Goal: Task Accomplishment & Management: Complete application form

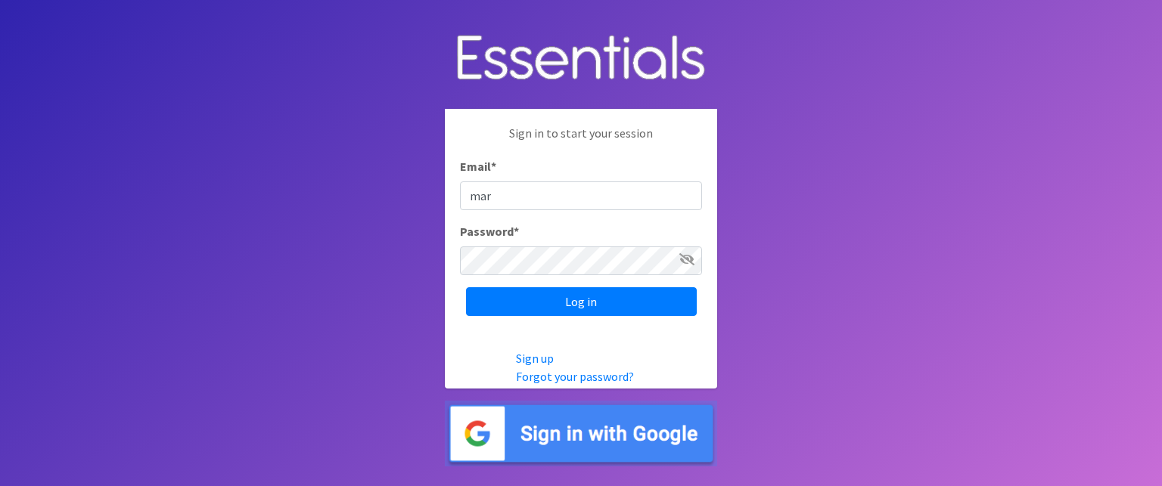
type input "[PERSON_NAME][EMAIL_ADDRESS][DOMAIN_NAME]"
click at [466, 287] on input "Log in" at bounding box center [581, 301] width 231 height 29
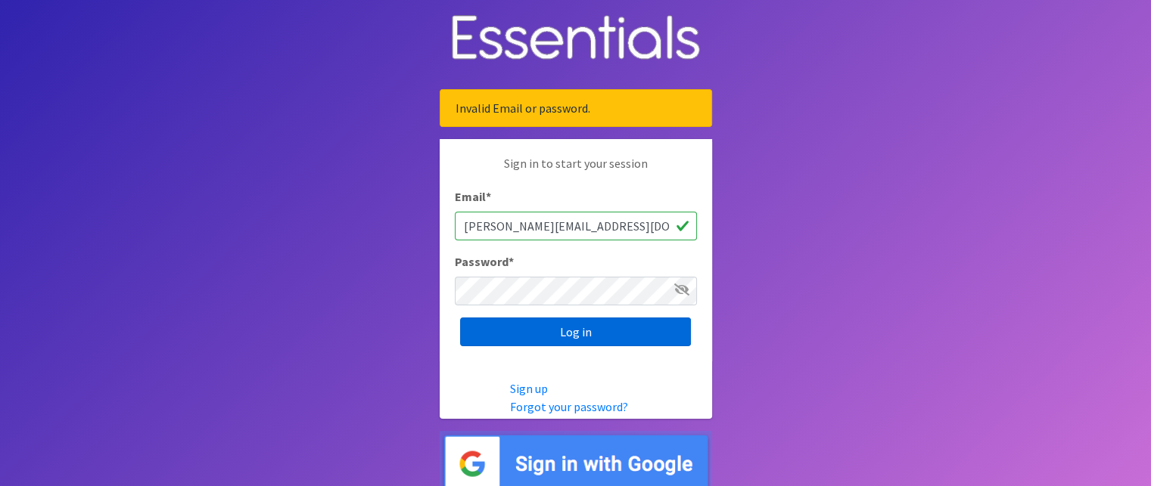
click at [500, 335] on input "Log in" at bounding box center [575, 332] width 231 height 29
click at [502, 332] on input "Log in" at bounding box center [575, 332] width 231 height 29
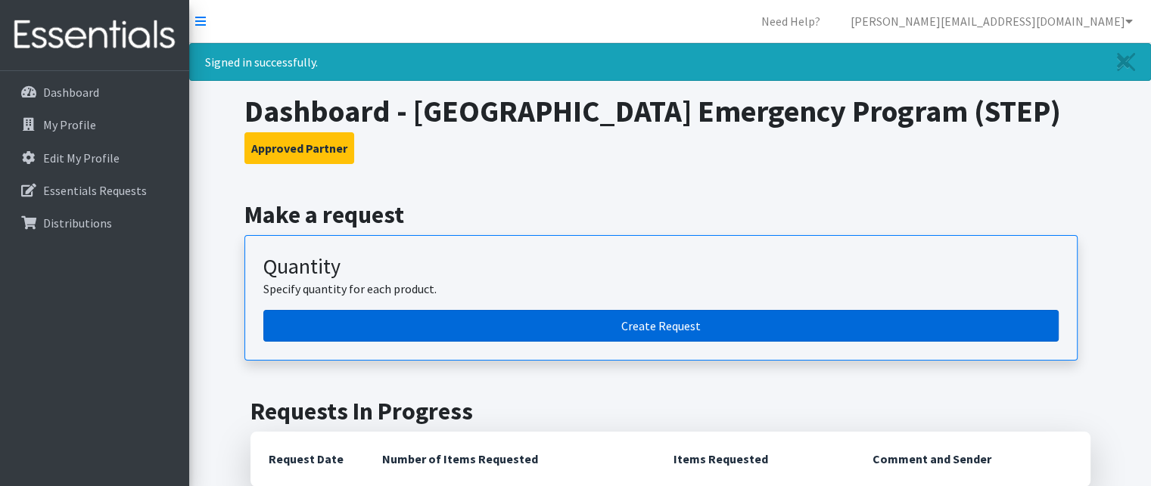
click at [651, 322] on link "Create Request" at bounding box center [660, 326] width 795 height 32
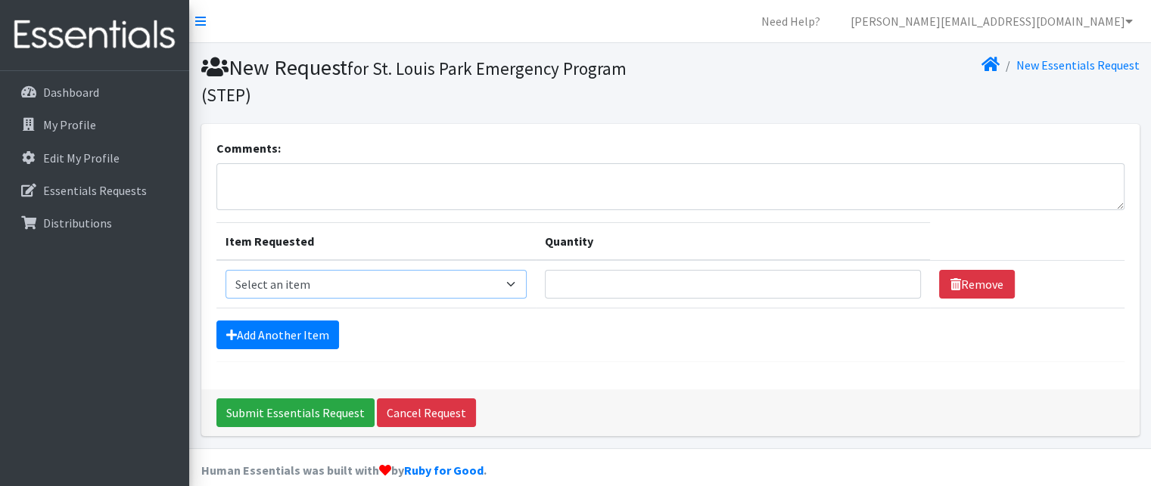
click at [513, 287] on select "Select an item Kids (Newborn) Kids (Preemie) Kids (Size 1) Kids (Size 2) Kids (…" at bounding box center [376, 284] width 302 height 29
select select "11348"
click at [225, 270] on select "Select an item Kids (Newborn) Kids (Preemie) Kids (Size 1) Kids (Size 2) Kids (…" at bounding box center [376, 284] width 302 height 29
click at [890, 283] on input "1" at bounding box center [732, 284] width 375 height 29
click at [891, 280] on input "2" at bounding box center [732, 284] width 375 height 29
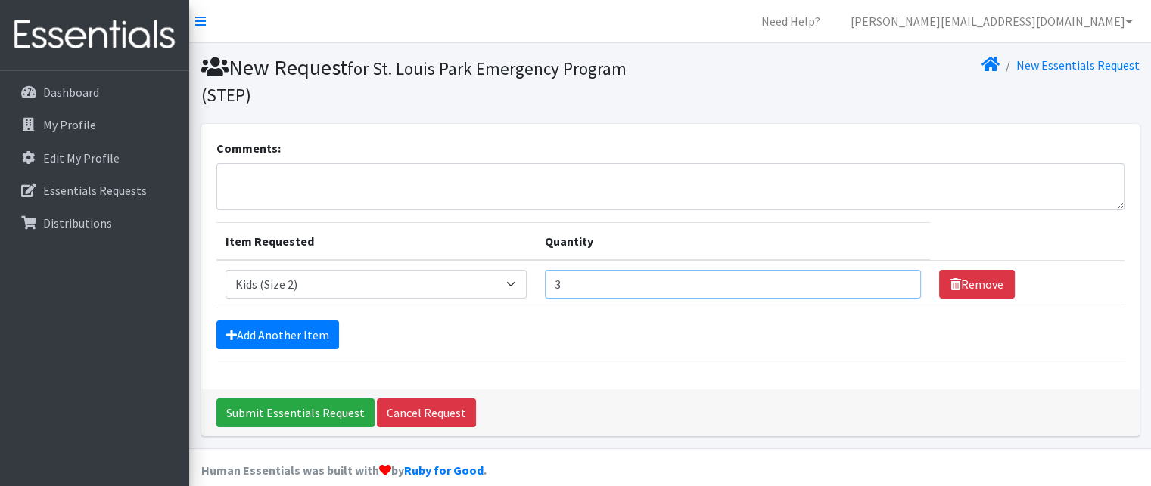
click at [891, 280] on input "3" at bounding box center [732, 284] width 375 height 29
click at [891, 280] on input "4" at bounding box center [732, 284] width 375 height 29
click at [896, 279] on input "15" at bounding box center [732, 284] width 375 height 29
click at [896, 279] on input "27" at bounding box center [732, 284] width 375 height 29
click at [896, 279] on input "53" at bounding box center [732, 284] width 375 height 29
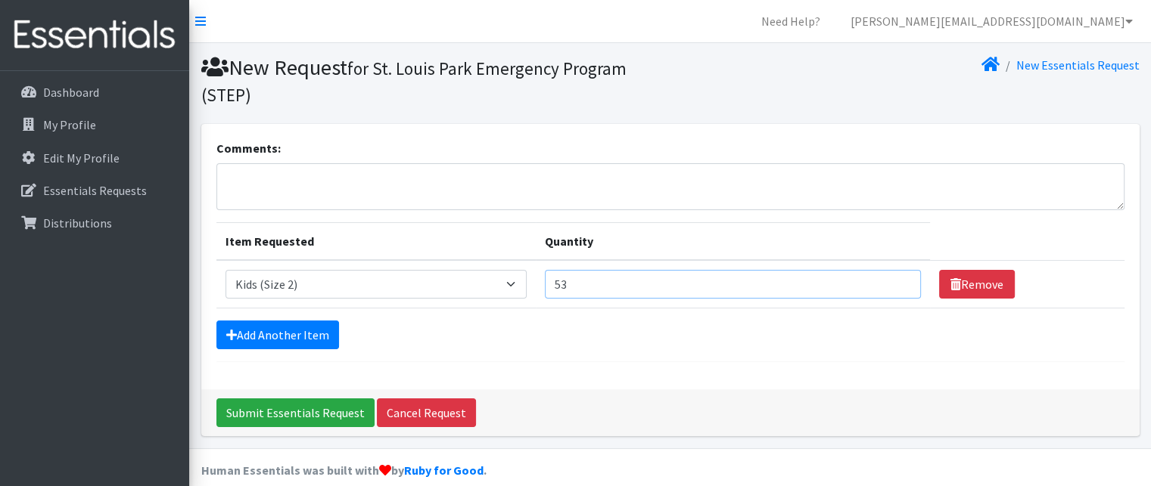
drag, startPoint x: 583, startPoint y: 284, endPoint x: 550, endPoint y: 283, distance: 33.3
click at [545, 283] on td "Quantity 53" at bounding box center [732, 284] width 393 height 48
type input "500"
click at [299, 328] on link "Add Another Item" at bounding box center [277, 335] width 123 height 29
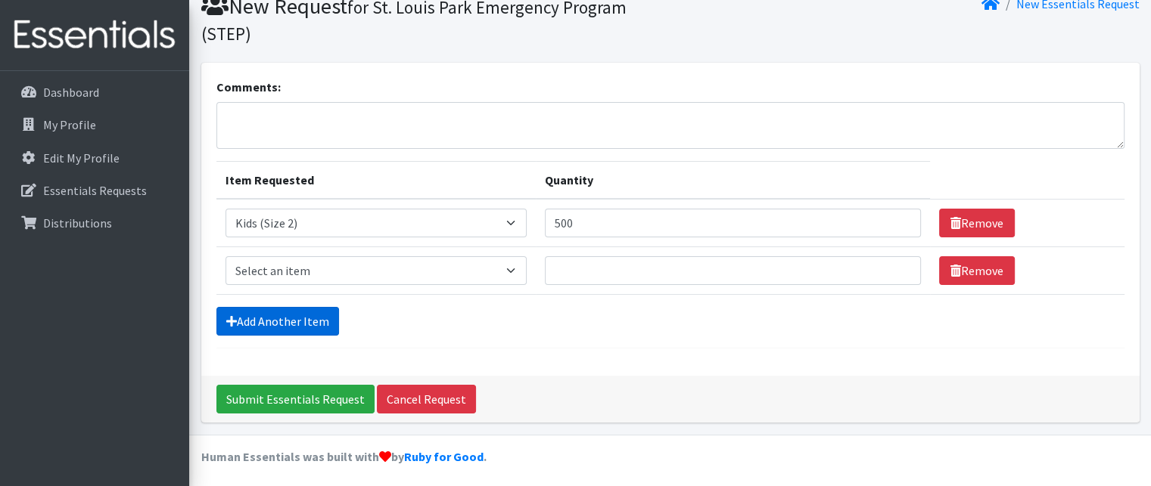
scroll to position [64, 0]
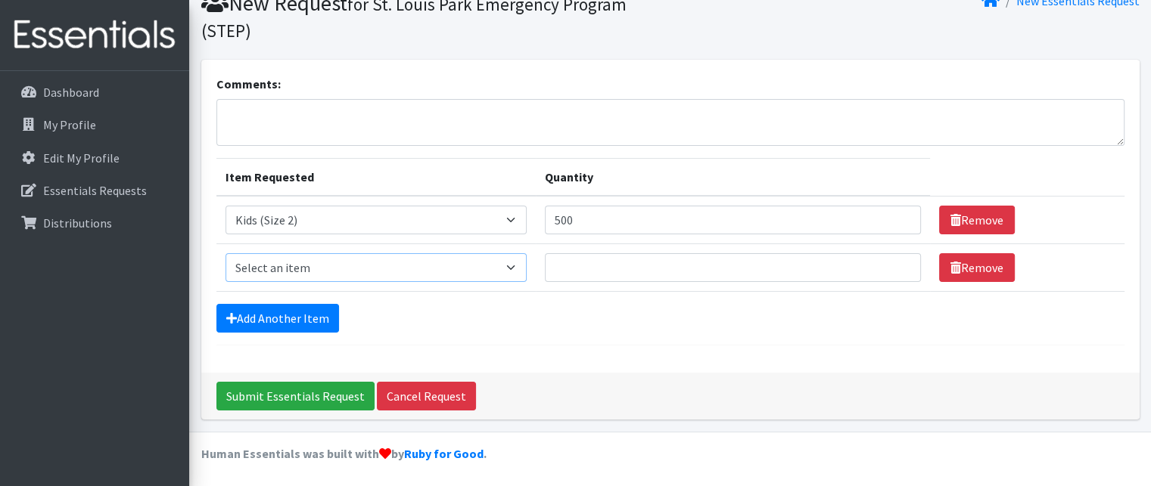
click at [511, 268] on select "Select an item Kids (Newborn) Kids (Preemie) Kids (Size 1) Kids (Size 2) Kids (…" at bounding box center [376, 267] width 302 height 29
select select "11361"
click at [225, 253] on select "Select an item Kids (Newborn) Kids (Preemie) Kids (Size 1) Kids (Size 2) Kids (…" at bounding box center [376, 267] width 302 height 29
click at [576, 273] on input "Quantity" at bounding box center [732, 267] width 375 height 29
type input "300"
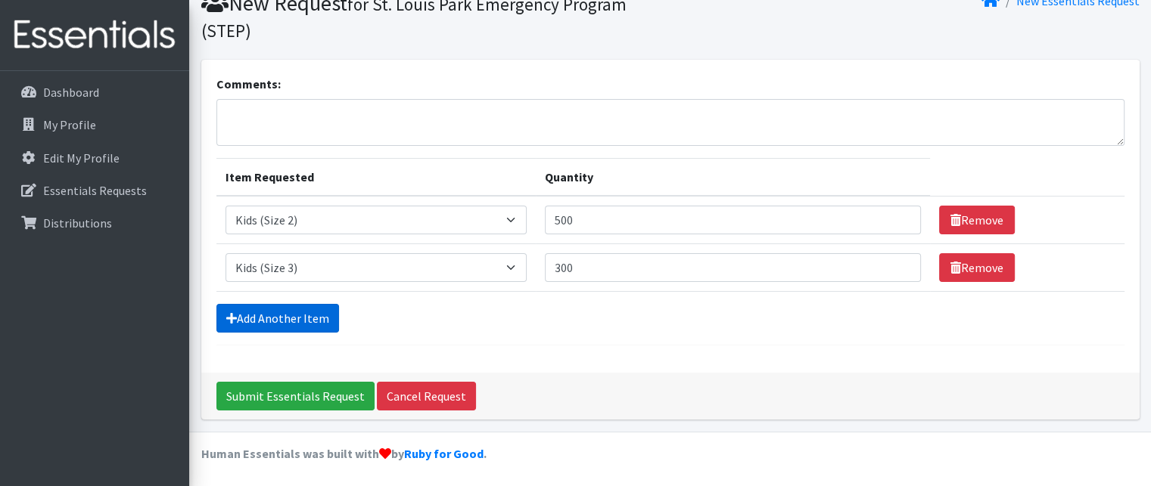
click at [310, 317] on link "Add Another Item" at bounding box center [277, 318] width 123 height 29
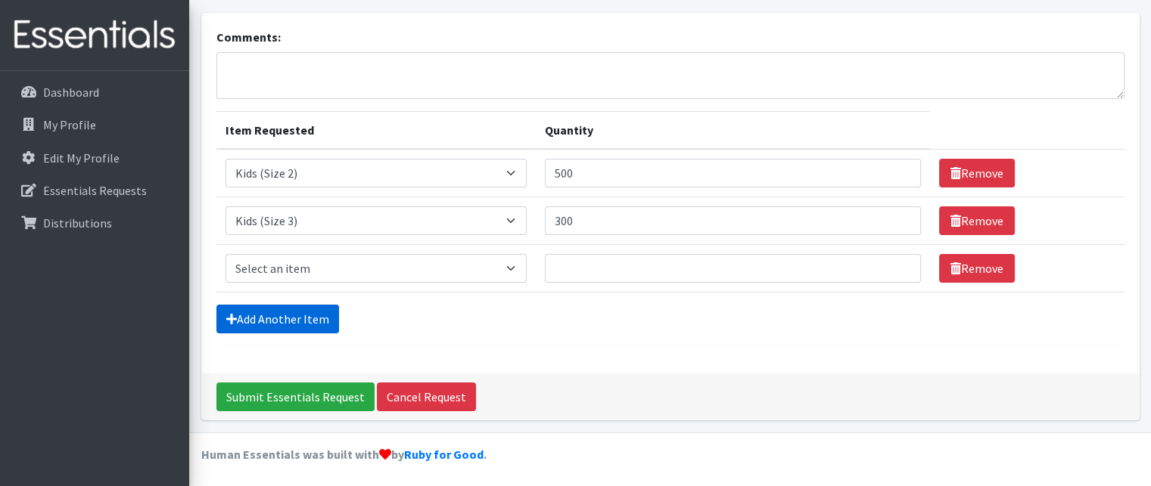
scroll to position [112, 0]
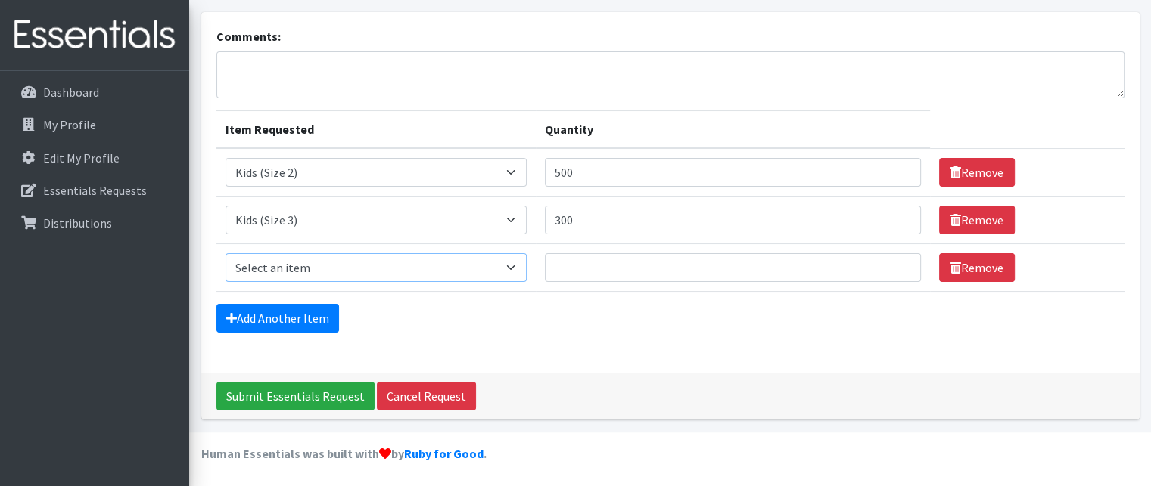
click at [516, 268] on select "Select an item Kids (Newborn) Kids (Preemie) Kids (Size 1) Kids (Size 2) Kids (…" at bounding box center [376, 267] width 302 height 29
select select "11349"
click at [225, 253] on select "Select an item Kids (Newborn) Kids (Preemie) Kids (Size 1) Kids (Size 2) Kids (…" at bounding box center [376, 267] width 302 height 29
click at [640, 280] on input "Quantity" at bounding box center [732, 267] width 375 height 29
type input "1500"
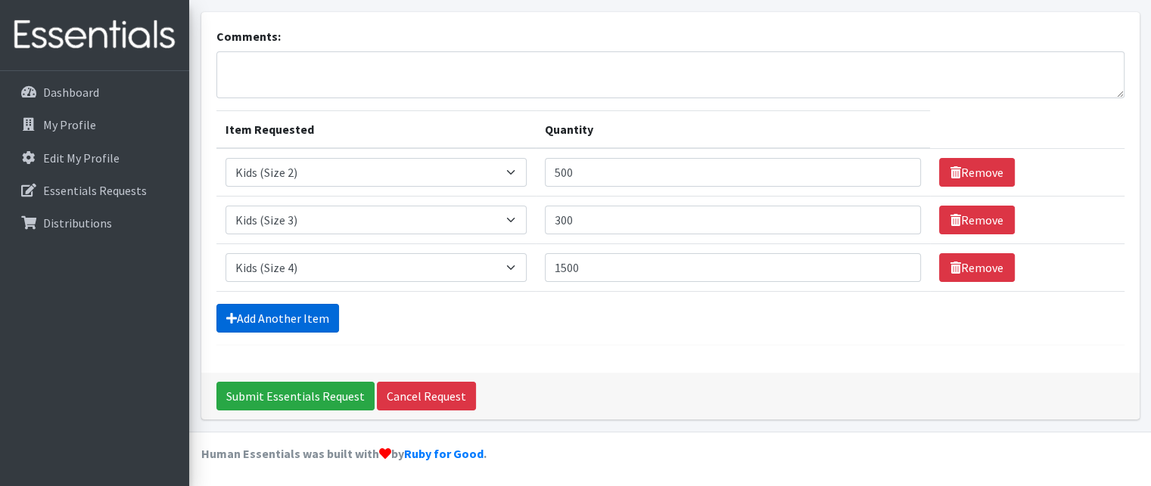
click at [238, 321] on link "Add Another Item" at bounding box center [277, 318] width 123 height 29
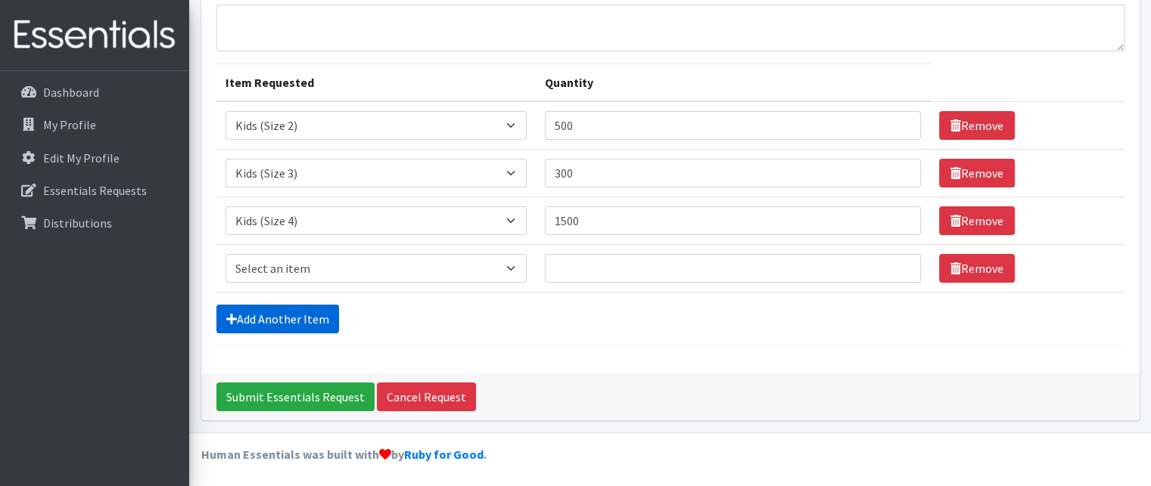
scroll to position [160, 0]
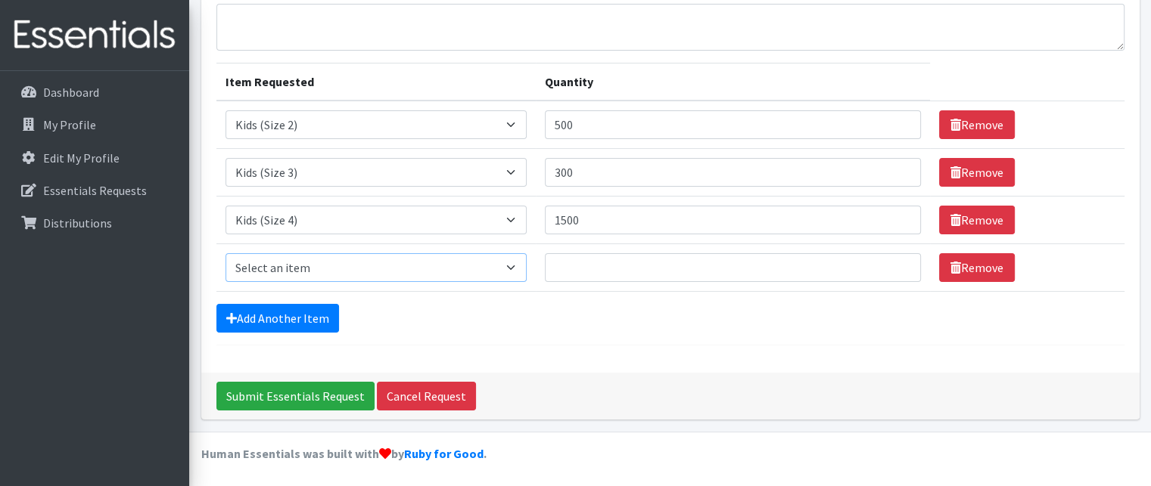
click at [514, 265] on select "Select an item Kids (Newborn) Kids (Preemie) Kids (Size 1) Kids (Size 2) Kids (…" at bounding box center [376, 267] width 302 height 29
select select "11322"
click at [225, 253] on select "Select an item Kids (Newborn) Kids (Preemie) Kids (Size 1) Kids (Size 2) Kids (…" at bounding box center [376, 267] width 302 height 29
click at [617, 272] on input "Quantity" at bounding box center [732, 267] width 375 height 29
type input "1500"
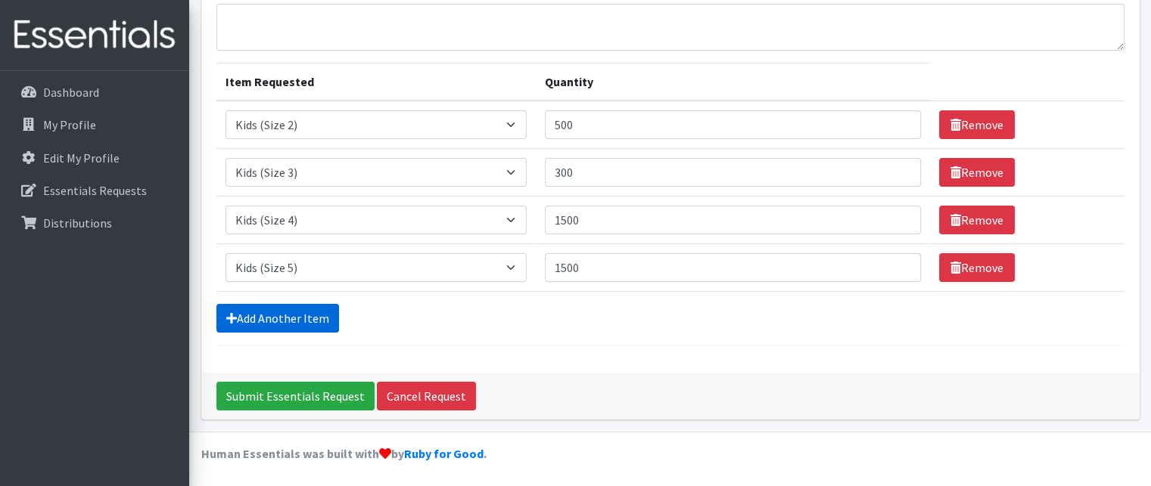
click at [284, 312] on link "Add Another Item" at bounding box center [277, 318] width 123 height 29
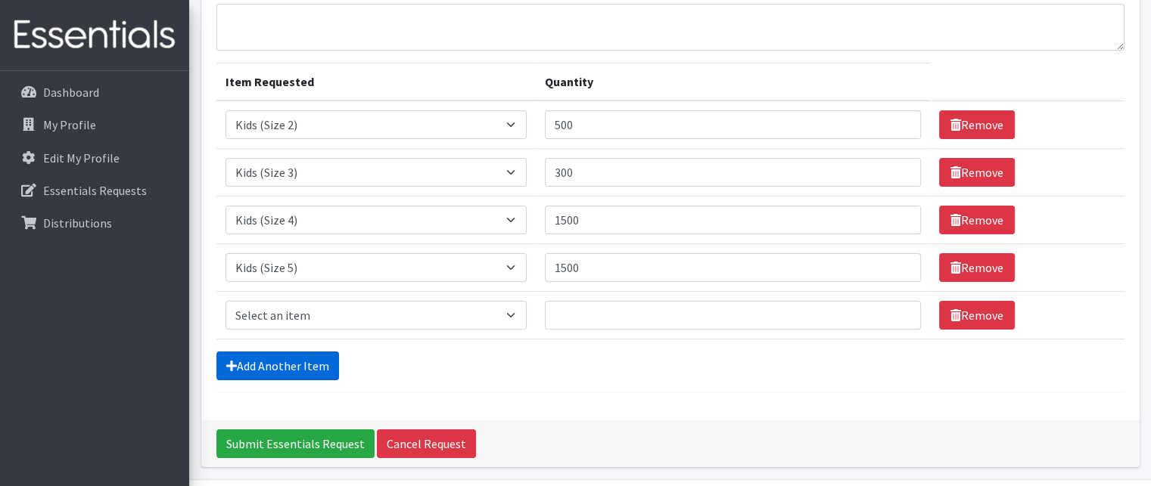
scroll to position [207, 0]
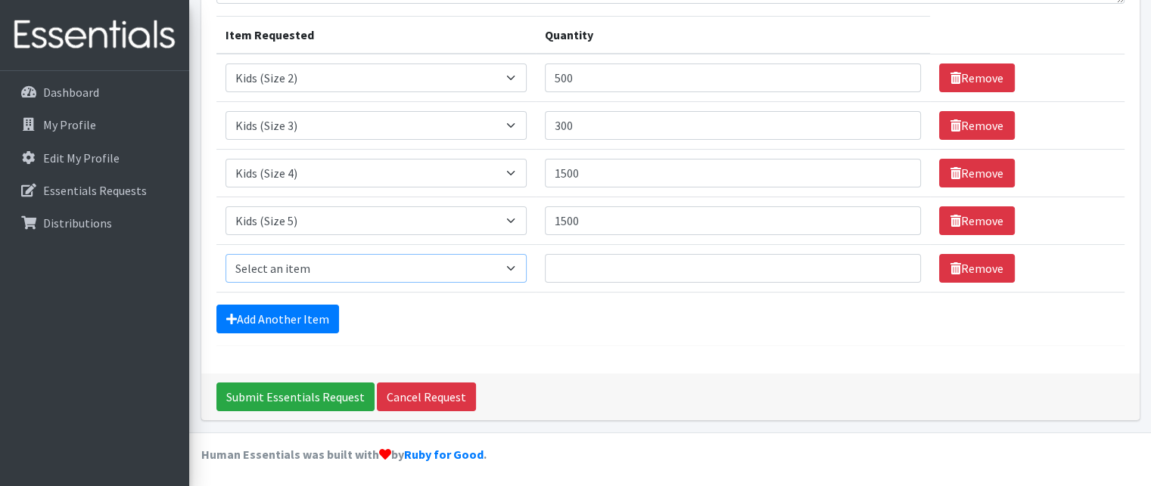
click at [517, 269] on select "Select an item Kids (Newborn) Kids (Preemie) Kids (Size 1) Kids (Size 2) Kids (…" at bounding box center [376, 268] width 302 height 29
select select "11346"
click at [225, 254] on select "Select an item Kids (Newborn) Kids (Preemie) Kids (Size 1) Kids (Size 2) Kids (…" at bounding box center [376, 268] width 302 height 29
click at [596, 264] on input "Quantity" at bounding box center [732, 268] width 375 height 29
type input "1500"
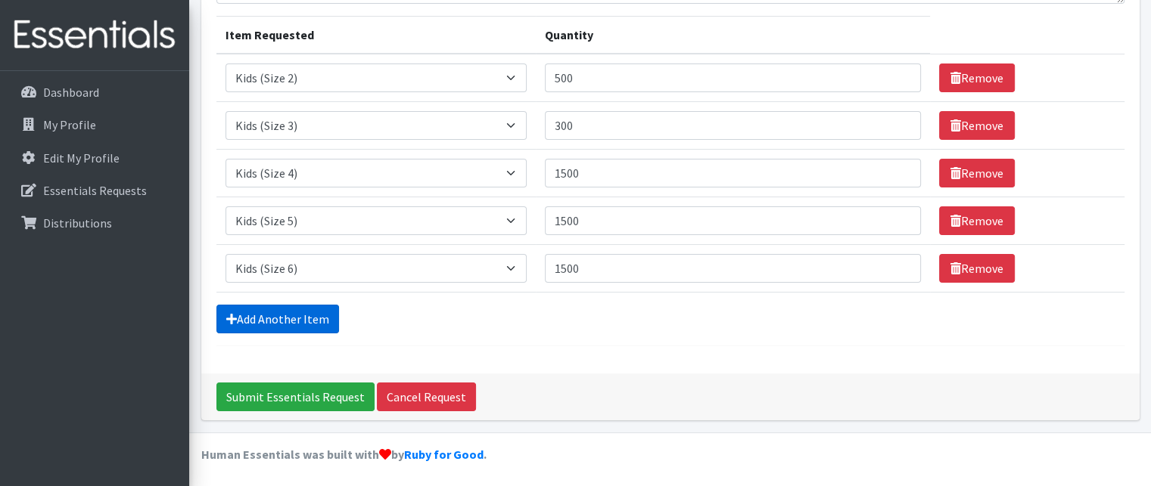
click at [284, 315] on link "Add Another Item" at bounding box center [277, 319] width 123 height 29
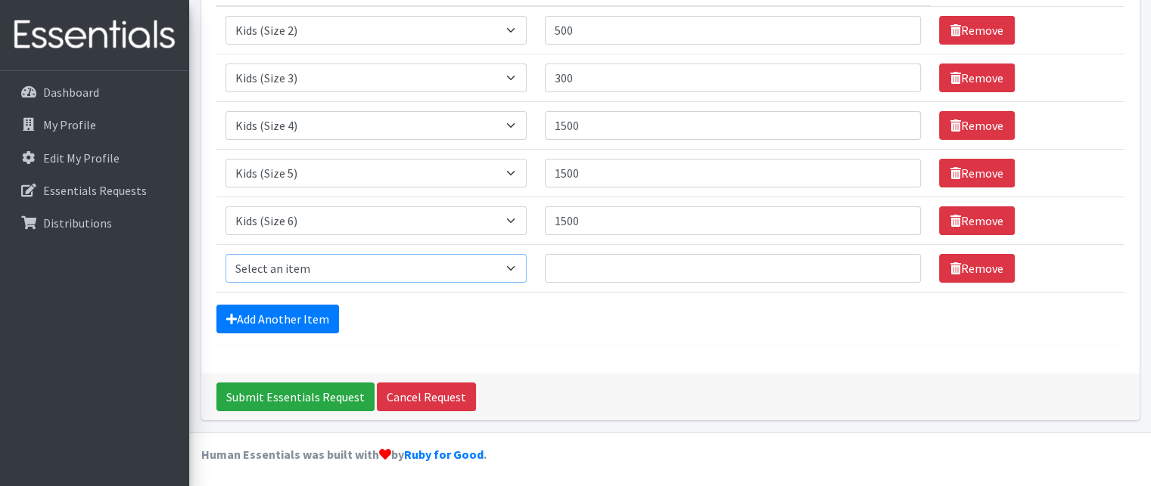
click at [272, 269] on select "Select an item Kids (Newborn) Kids (Preemie) Kids (Size 1) Kids (Size 2) Kids (…" at bounding box center [376, 268] width 302 height 29
select select "14461"
click at [225, 254] on select "Select an item Kids (Newborn) Kids (Preemie) Kids (Size 1) Kids (Size 2) Kids (…" at bounding box center [376, 268] width 302 height 29
click at [578, 264] on input "Quantity" at bounding box center [732, 268] width 375 height 29
click at [575, 263] on input "Quantity" at bounding box center [732, 268] width 375 height 29
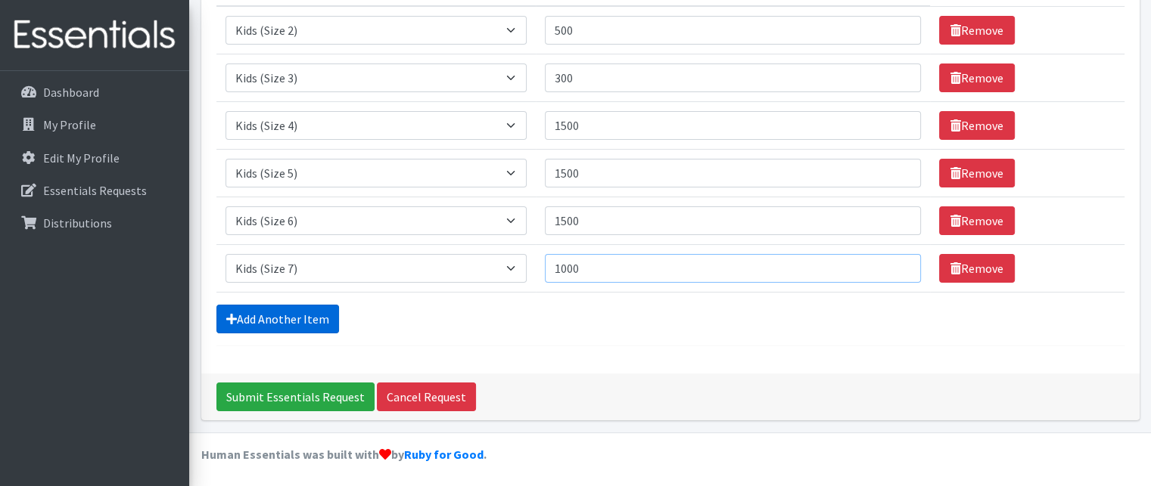
type input "1000"
click at [305, 315] on link "Add Another Item" at bounding box center [277, 319] width 123 height 29
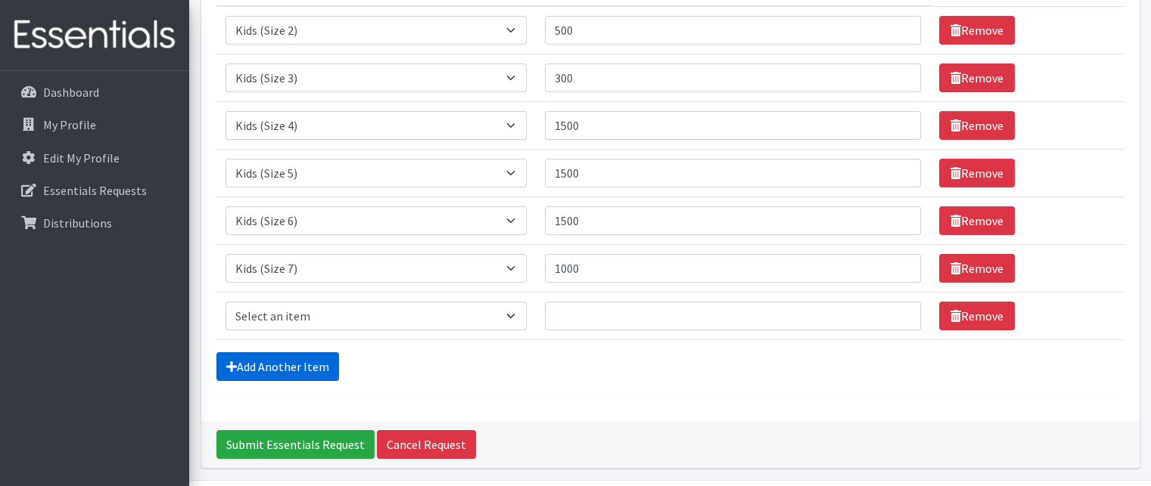
scroll to position [302, 0]
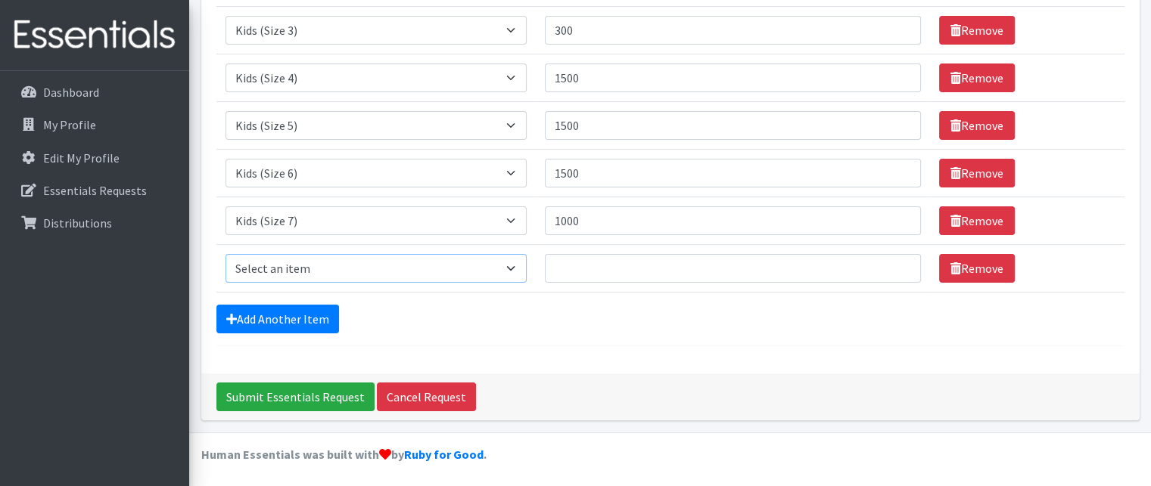
click at [512, 268] on select "Select an item Kids (Newborn) Kids (Preemie) Kids (Size 1) Kids (Size 2) Kids (…" at bounding box center [376, 268] width 302 height 29
select select "11344"
click at [225, 254] on select "Select an item Kids (Newborn) Kids (Preemie) Kids (Size 1) Kids (Size 2) Kids (…" at bounding box center [376, 268] width 302 height 29
click at [563, 262] on input "Quantity" at bounding box center [732, 268] width 375 height 29
click at [561, 272] on input "Quantity" at bounding box center [732, 268] width 375 height 29
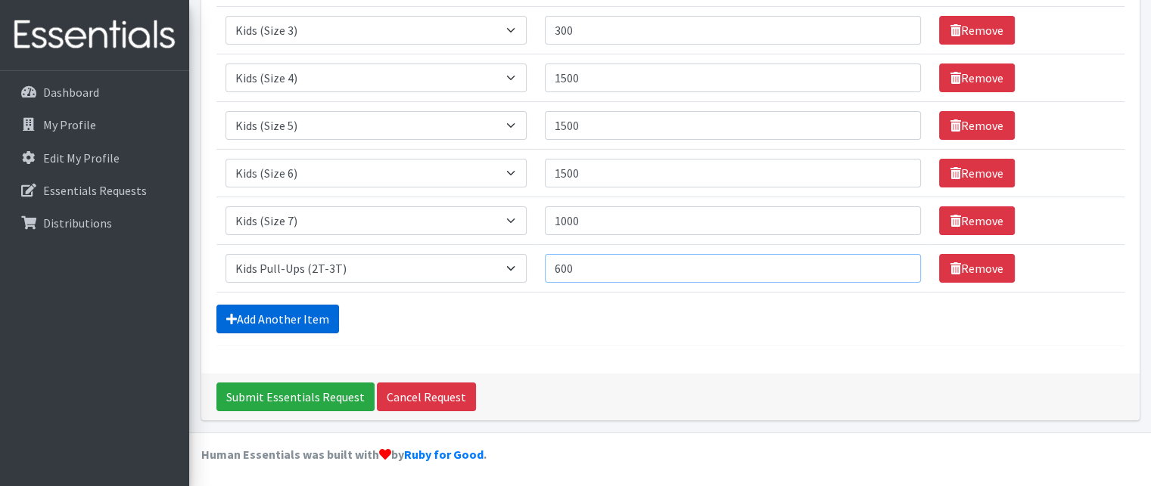
type input "600"
click at [300, 318] on link "Add Another Item" at bounding box center [277, 319] width 123 height 29
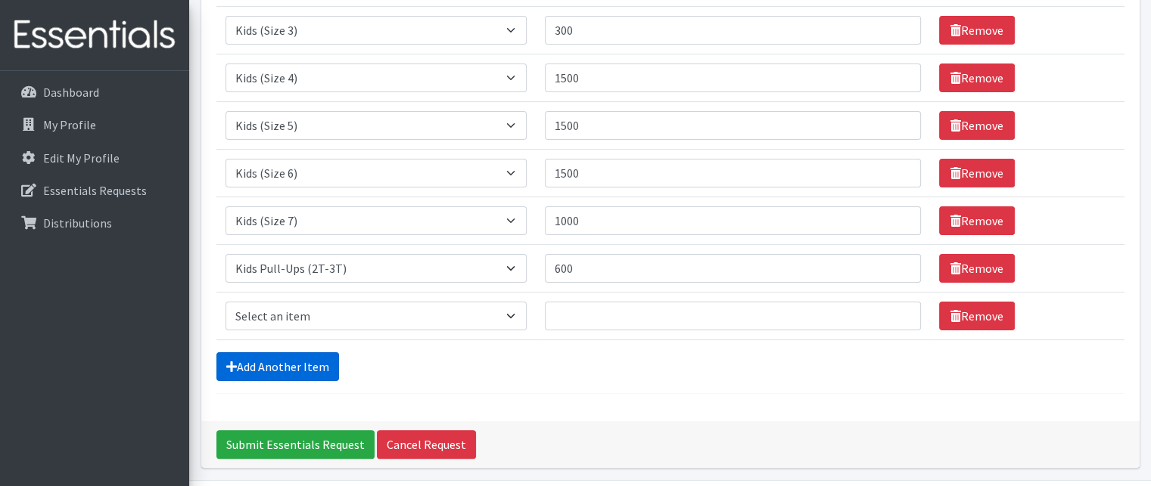
scroll to position [349, 0]
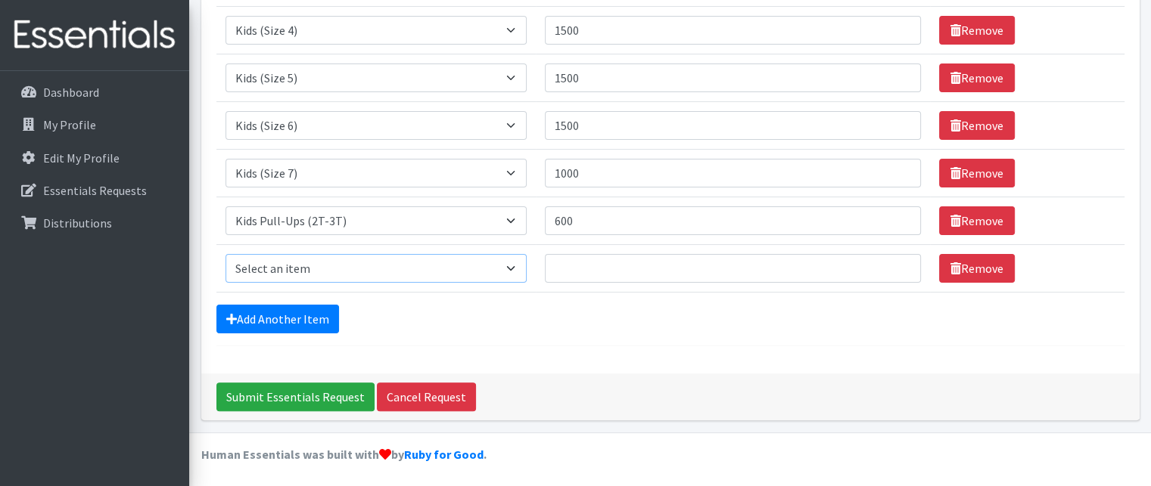
click at [285, 272] on select "Select an item Kids (Newborn) Kids (Preemie) Kids (Size 1) Kids (Size 2) Kids (…" at bounding box center [376, 268] width 302 height 29
click at [517, 265] on select "Select an item Kids (Newborn) Kids (Preemie) Kids (Size 1) Kids (Size 2) Kids (…" at bounding box center [376, 268] width 302 height 29
click at [516, 265] on select "Select an item Kids (Newborn) Kids (Preemie) Kids (Size 1) Kids (Size 2) Kids (…" at bounding box center [376, 268] width 302 height 29
select select "11347"
click at [225, 254] on select "Select an item Kids (Newborn) Kids (Preemie) Kids (Size 1) Kids (Size 2) Kids (…" at bounding box center [376, 268] width 302 height 29
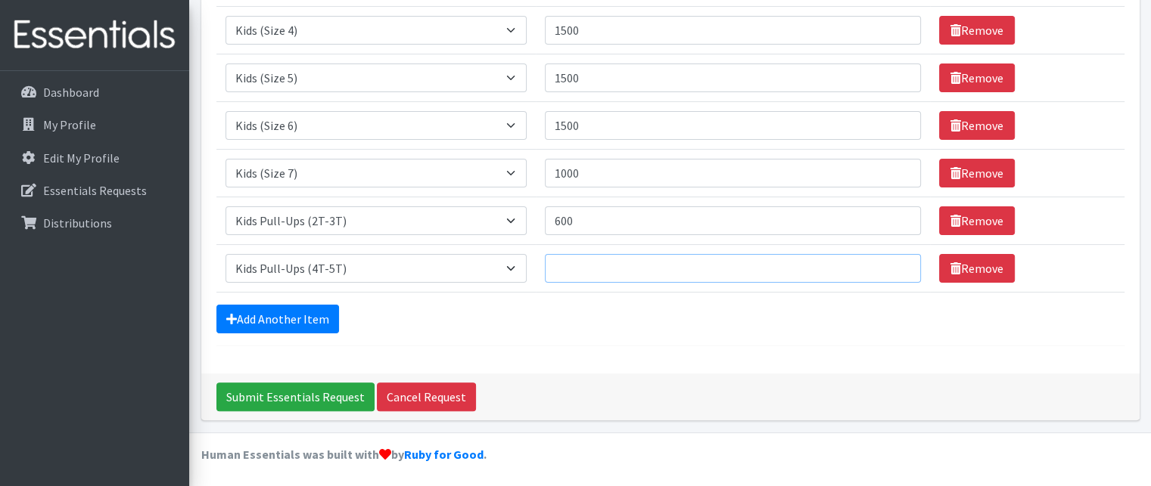
click at [563, 269] on input "Quantity" at bounding box center [732, 268] width 375 height 29
type input "800"
click at [270, 318] on link "Add Another Item" at bounding box center [277, 319] width 123 height 29
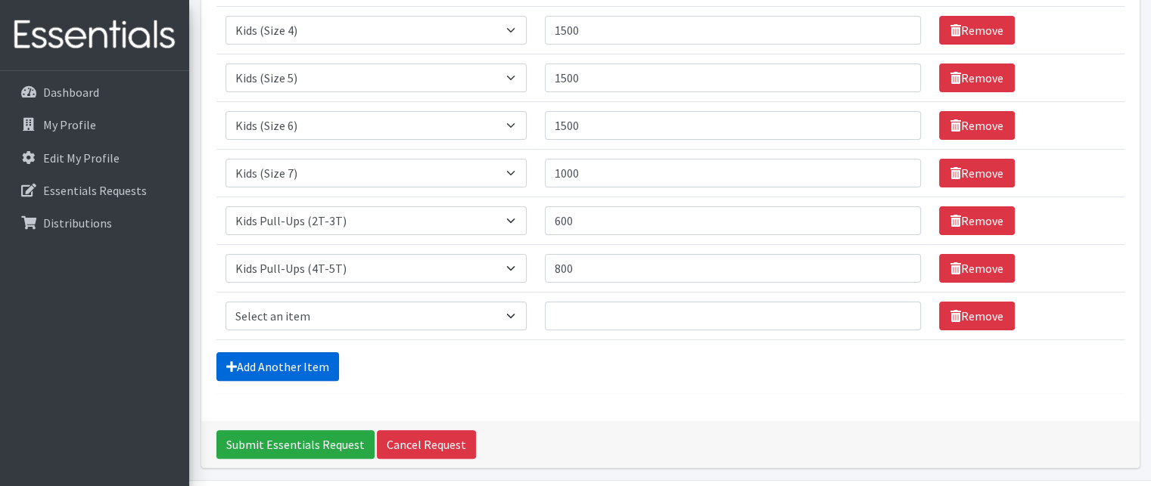
scroll to position [396, 0]
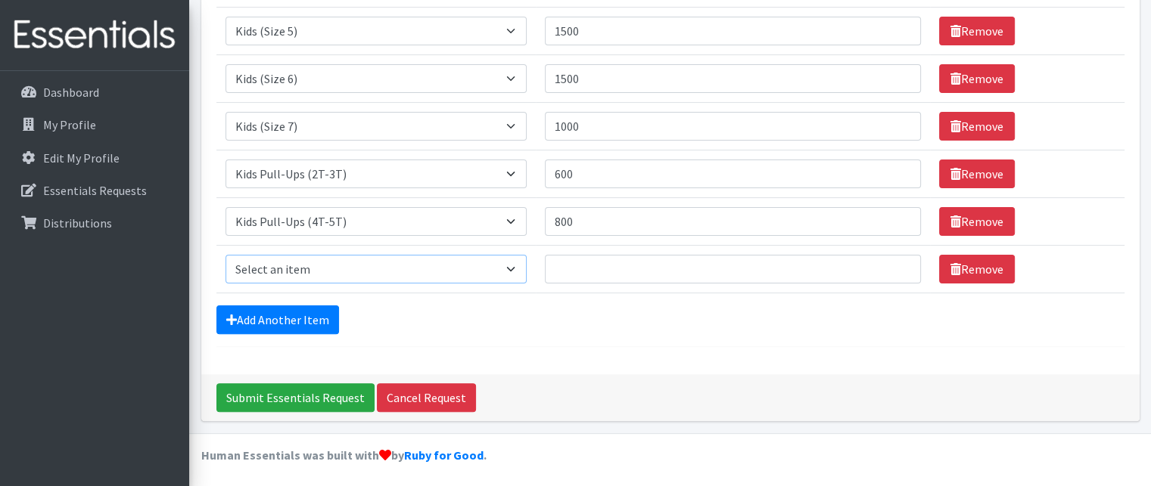
click at [269, 266] on select "Select an item Kids (Newborn) Kids (Preemie) Kids (Size 1) Kids (Size 2) Kids (…" at bounding box center [376, 269] width 302 height 29
select select "11350"
click at [225, 255] on select "Select an item Kids (Newborn) Kids (Preemie) Kids (Size 1) Kids (Size 2) Kids (…" at bounding box center [376, 269] width 302 height 29
click at [578, 265] on input "Quantity" at bounding box center [732, 269] width 375 height 29
type input "900"
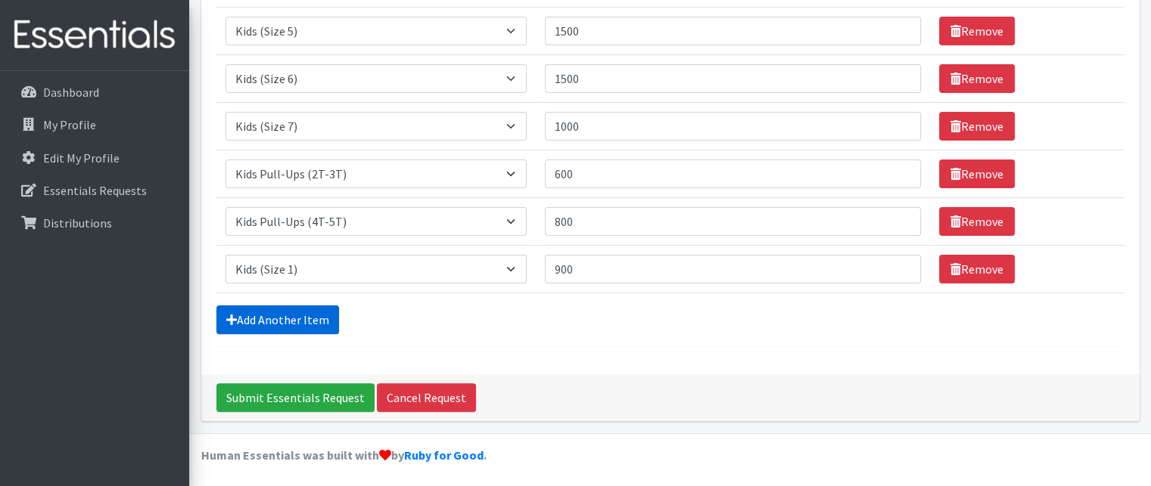
click at [300, 319] on link "Add Another Item" at bounding box center [277, 320] width 123 height 29
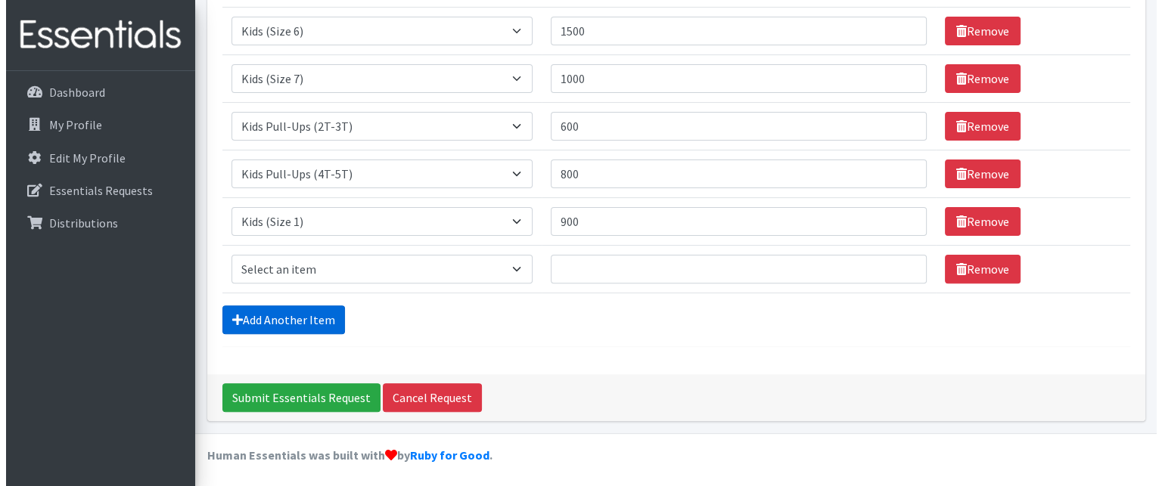
scroll to position [445, 0]
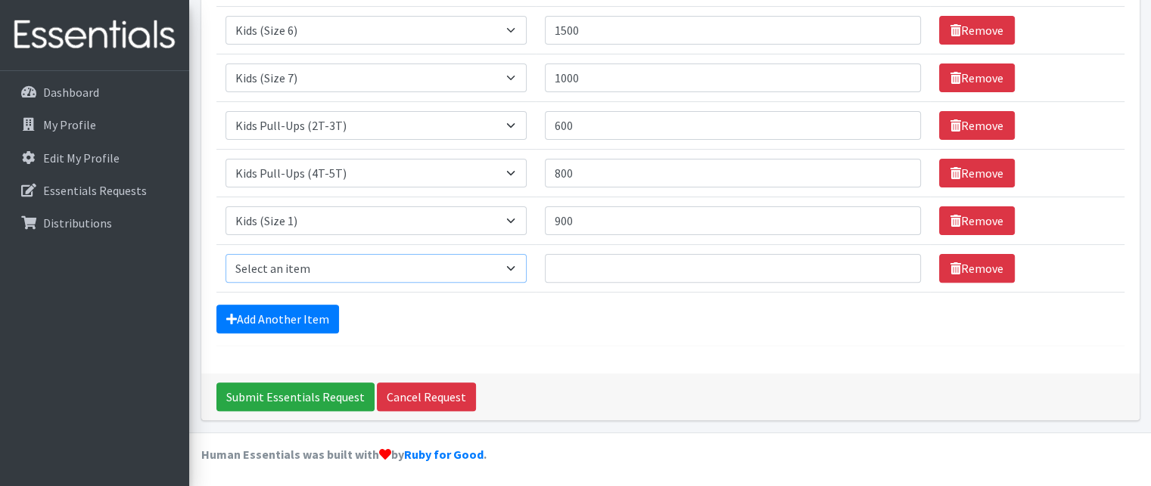
click at [290, 262] on select "Select an item Kids (Newborn) Kids (Preemie) Kids (Size 1) Kids (Size 2) Kids (…" at bounding box center [376, 268] width 302 height 29
select select "11343"
click at [225, 254] on select "Select an item Kids (Newborn) Kids (Preemie) Kids (Size 1) Kids (Size 2) Kids (…" at bounding box center [376, 268] width 302 height 29
click at [579, 259] on input "Quantity" at bounding box center [732, 268] width 375 height 29
type input "2880"
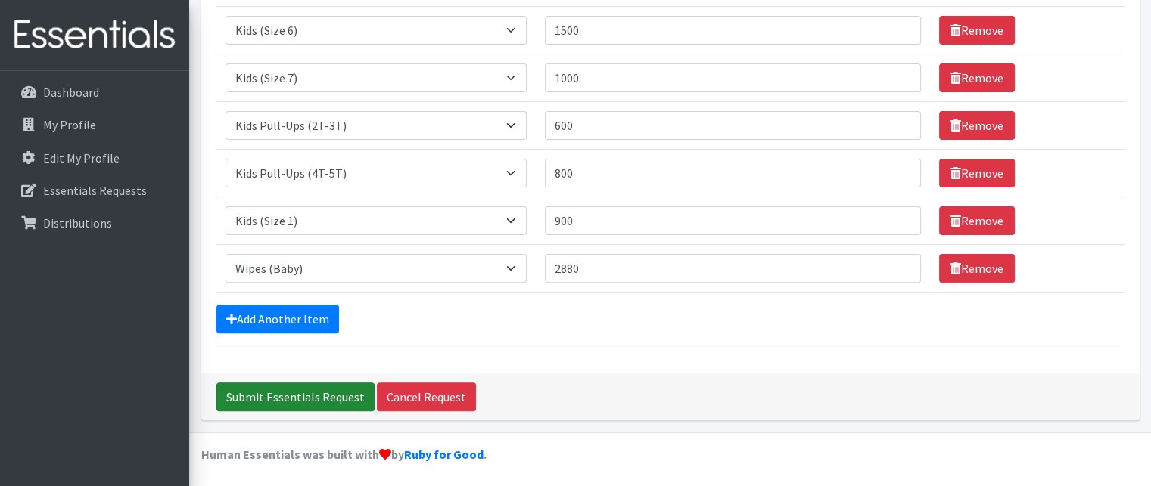
click at [316, 401] on input "Submit Essentials Request" at bounding box center [295, 397] width 158 height 29
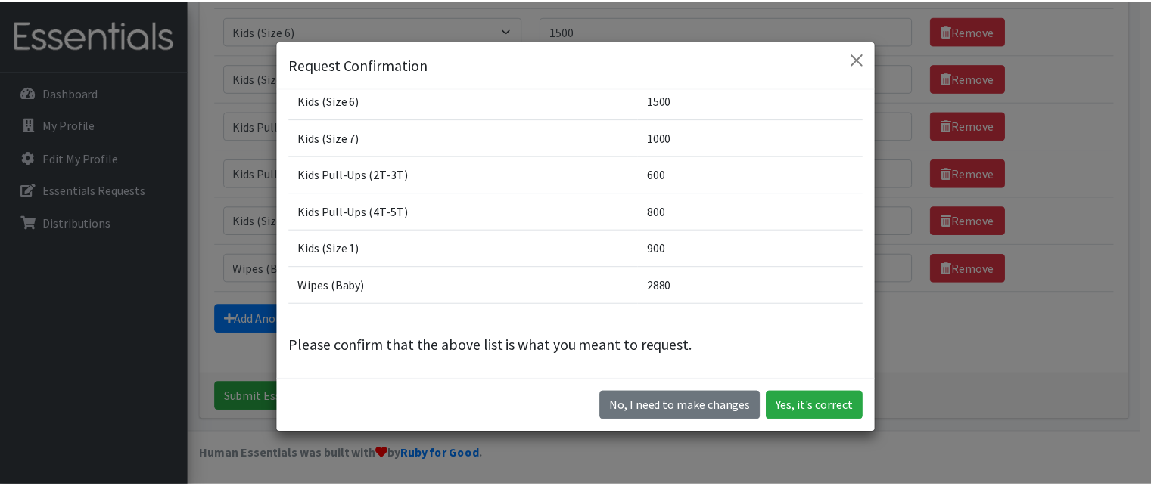
scroll to position [42, 0]
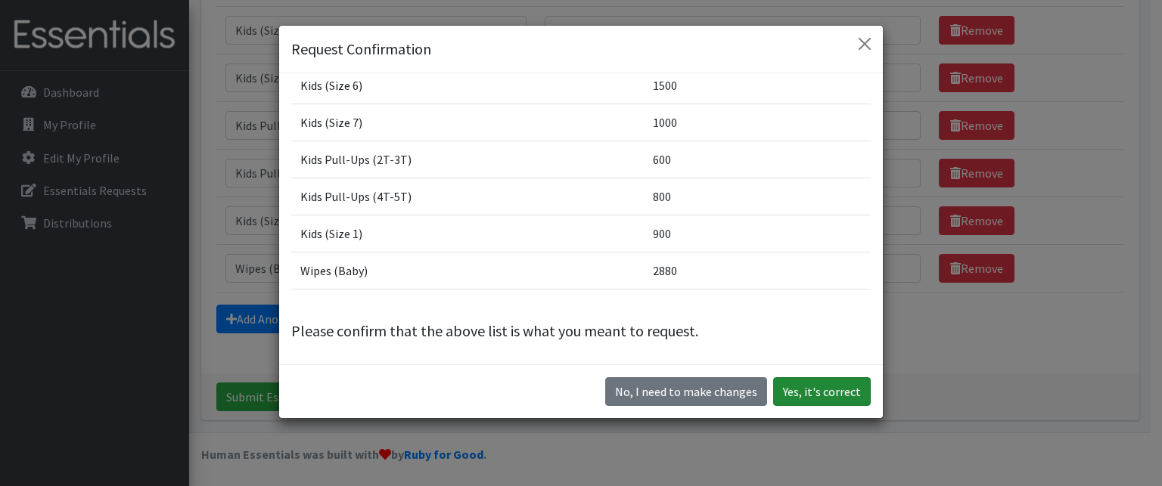
click at [829, 393] on button "Yes, it's correct" at bounding box center [822, 391] width 98 height 29
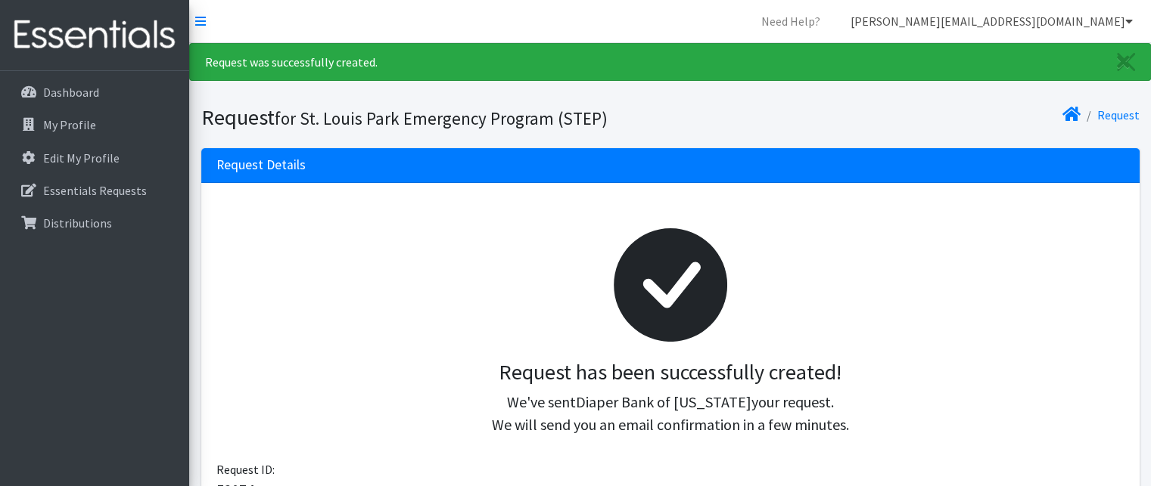
click at [1125, 20] on icon at bounding box center [1129, 21] width 8 height 12
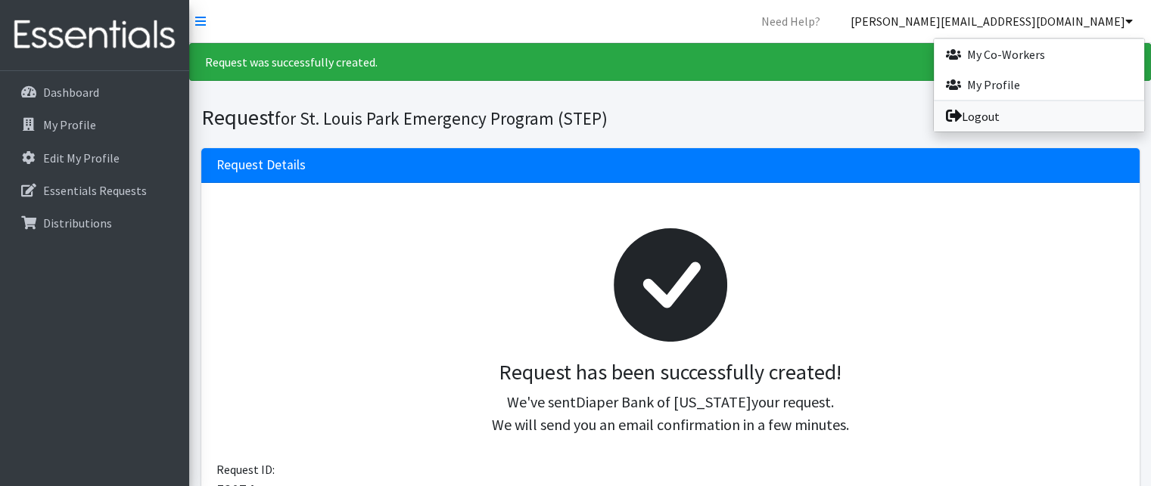
click at [967, 117] on link "Logout" at bounding box center [1038, 116] width 210 height 30
